Goal: Check status: Check status

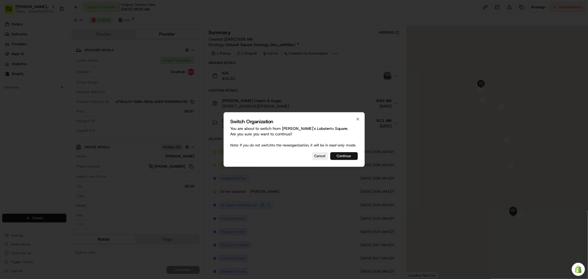
click at [341, 157] on button "Continue" at bounding box center [344, 156] width 28 height 8
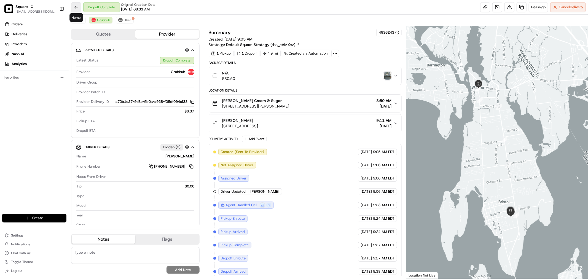
click at [78, 9] on button at bounding box center [76, 7] width 10 height 10
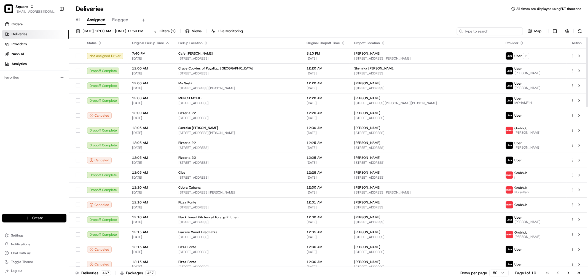
click at [492, 32] on input at bounding box center [490, 31] width 66 height 8
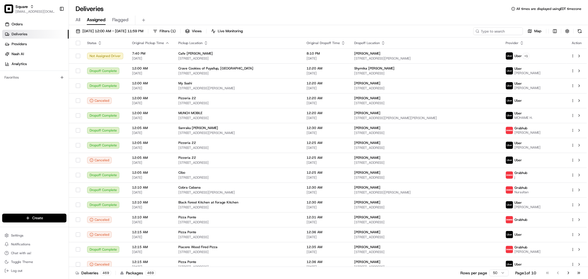
click at [488, 35] on div "[DATE] 12:00 AM - [DATE] 11:59 PM Filters ( 1 ) Views Live Monitoring Map" at bounding box center [328, 32] width 519 height 10
click at [489, 32] on input at bounding box center [490, 31] width 66 height 8
paste input "3554920"
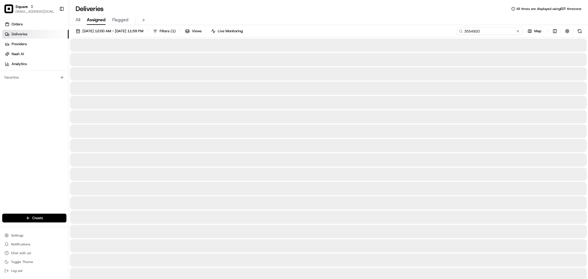
type input "3554920"
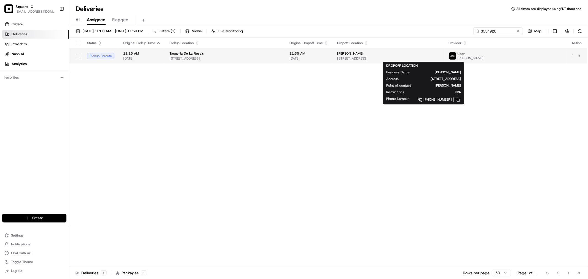
click at [390, 55] on div "[PERSON_NAME]" at bounding box center [388, 53] width 103 height 4
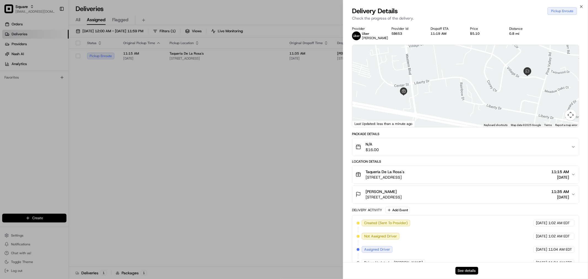
click at [462, 270] on button "See details" at bounding box center [466, 271] width 23 height 8
